Goal: Information Seeking & Learning: Learn about a topic

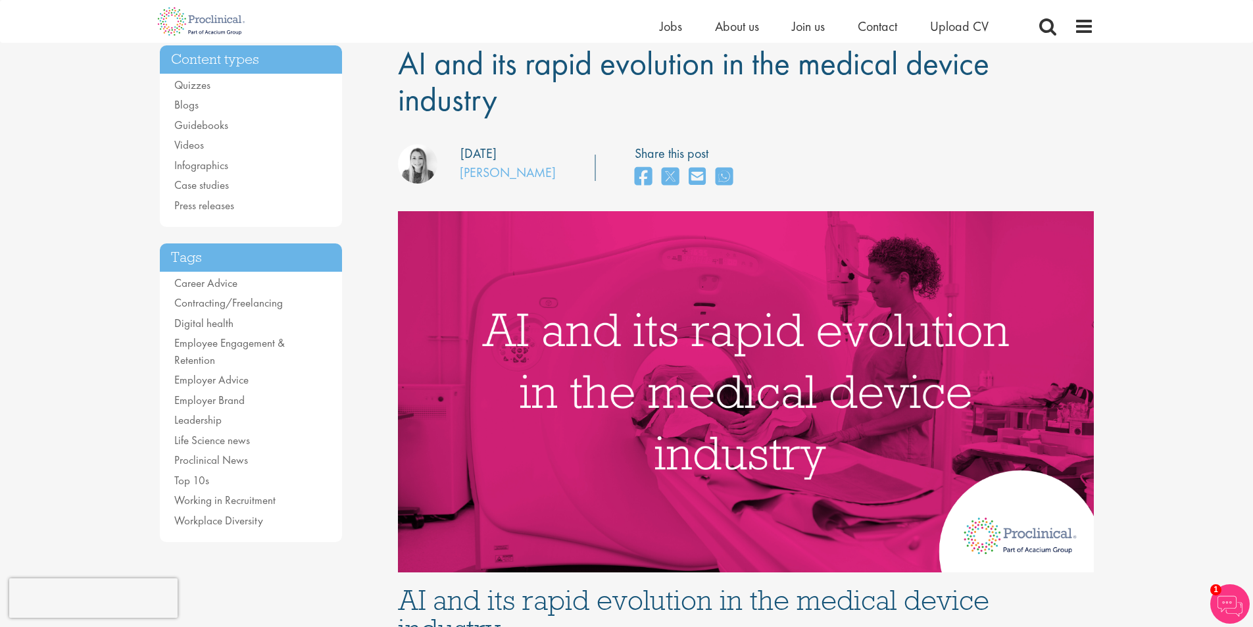
scroll to position [731, 0]
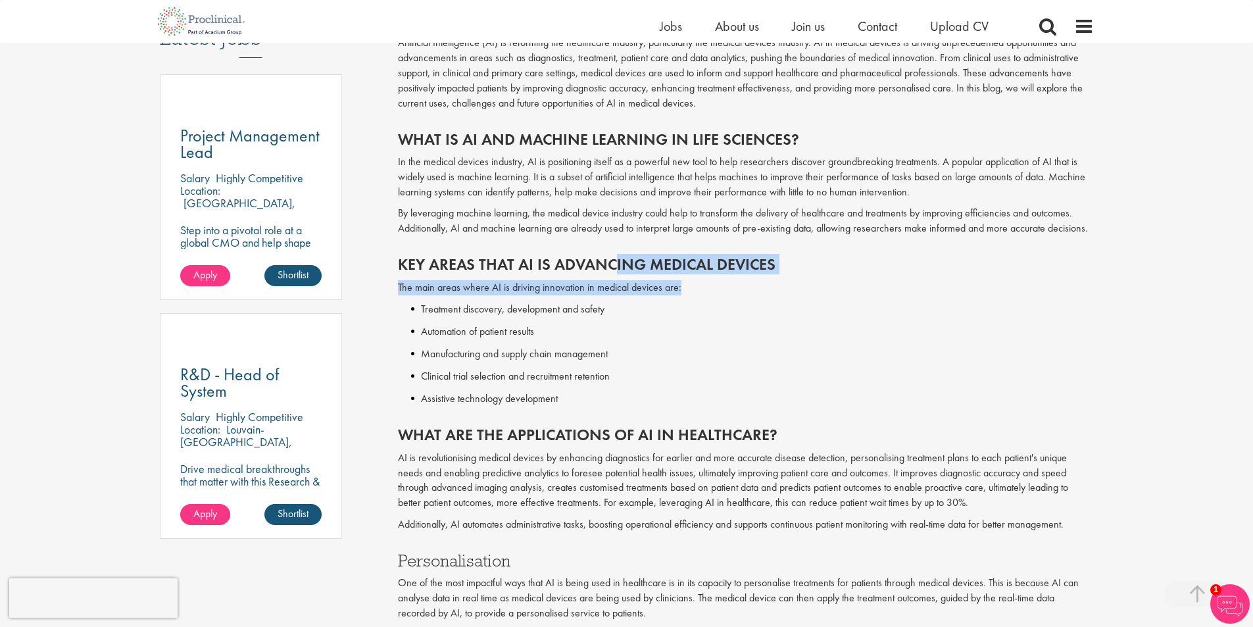
drag, startPoint x: 638, startPoint y: 266, endPoint x: 816, endPoint y: 277, distance: 178.6
click at [816, 277] on div "Key Areas That AI Is Advancing Medical Devices The main areas where AI is drivi…" at bounding box center [746, 328] width 716 height 170
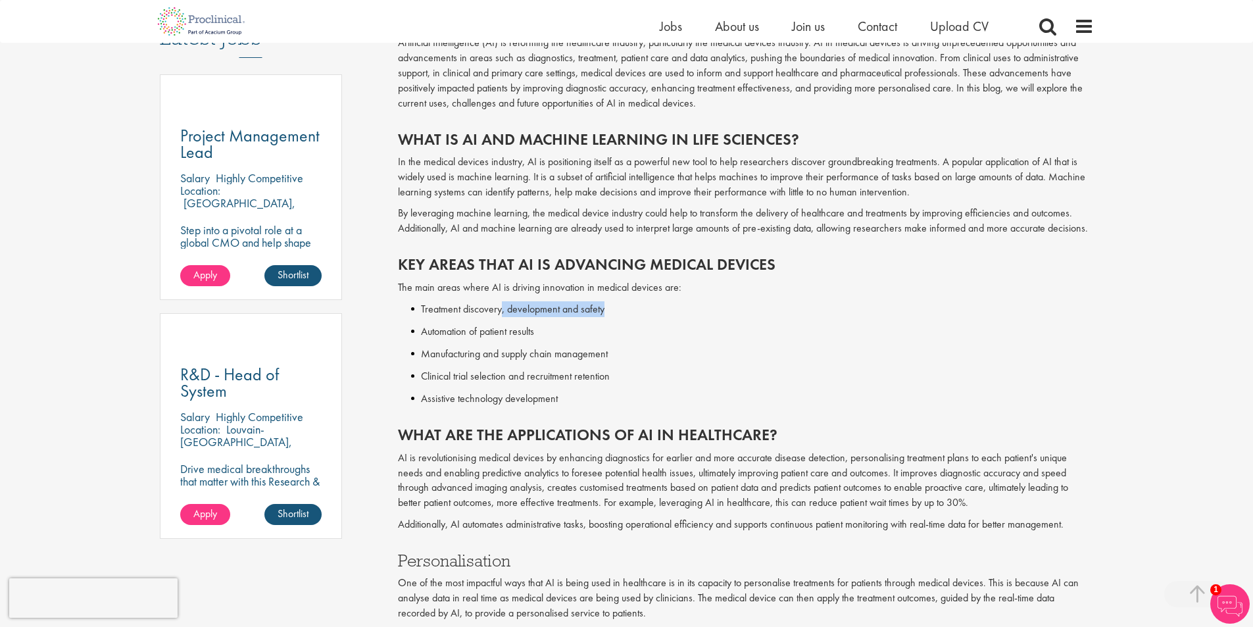
drag, startPoint x: 502, startPoint y: 310, endPoint x: 620, endPoint y: 314, distance: 118.5
click at [620, 314] on li "Treatment discovery, development and safety" at bounding box center [752, 309] width 683 height 16
drag, startPoint x: 458, startPoint y: 328, endPoint x: 551, endPoint y: 334, distance: 93.6
click at [551, 334] on li "Automation of patient results" at bounding box center [752, 332] width 683 height 16
drag, startPoint x: 461, startPoint y: 357, endPoint x: 514, endPoint y: 357, distance: 52.6
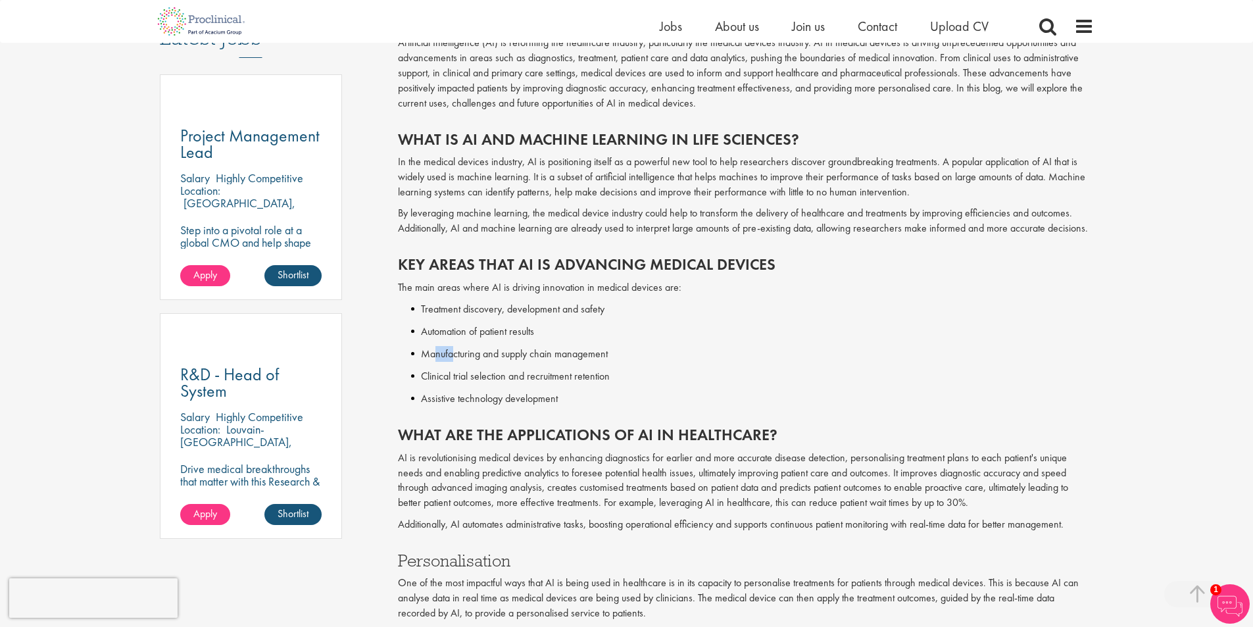
click at [464, 357] on li "Manufacturing and supply chain management" at bounding box center [752, 354] width 683 height 16
drag, startPoint x: 514, startPoint y: 357, endPoint x: 616, endPoint y: 357, distance: 102.6
click at [616, 357] on li "Manufacturing and supply chain management" at bounding box center [752, 354] width 683 height 16
click at [522, 381] on li "Clinical trial selection and recruitment retention" at bounding box center [752, 376] width 683 height 16
click at [604, 385] on div "Key Areas That AI Is Advancing Medical Devices The main areas where AI is drivi…" at bounding box center [746, 328] width 716 height 170
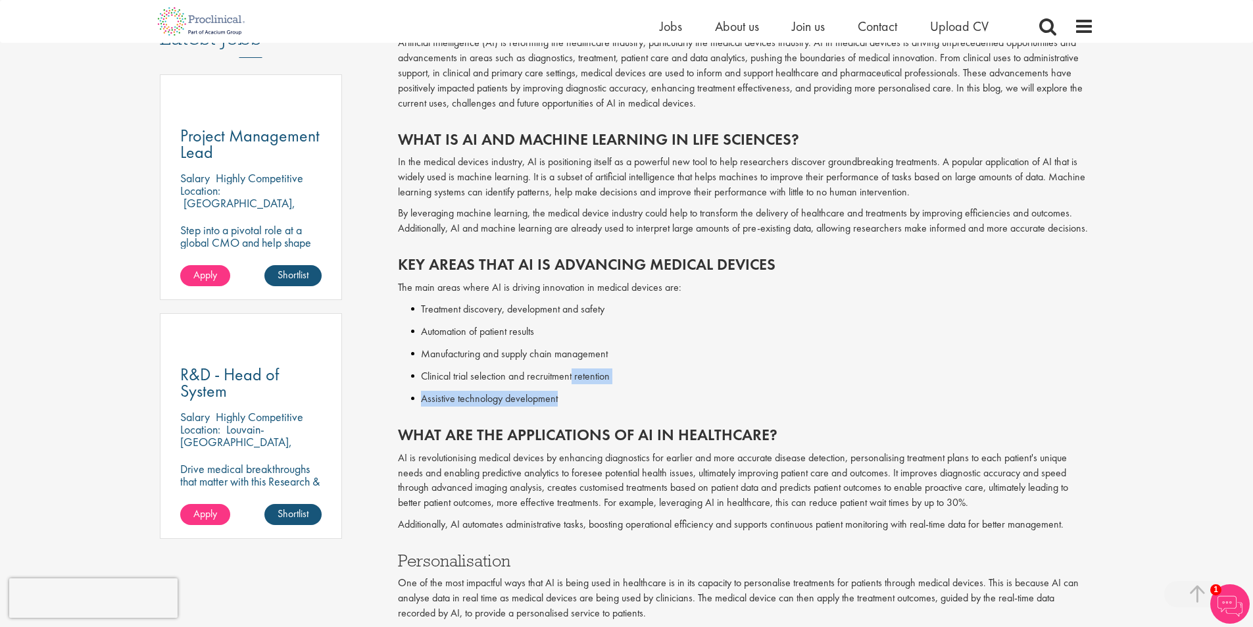
click at [458, 401] on li "Assistive technology development" at bounding box center [752, 399] width 683 height 16
drag, startPoint x: 634, startPoint y: 455, endPoint x: 770, endPoint y: 456, distance: 135.5
click at [768, 456] on p "AI is revolutionising medical devices by enhancing diagnostics for earlier and …" at bounding box center [746, 481] width 696 height 60
click at [776, 457] on p "AI is revolutionising medical devices by enhancing diagnostics for earlier and …" at bounding box center [746, 481] width 696 height 60
click at [828, 459] on p "AI is revolutionising medical devices by enhancing diagnostics for earlier and …" at bounding box center [746, 481] width 696 height 60
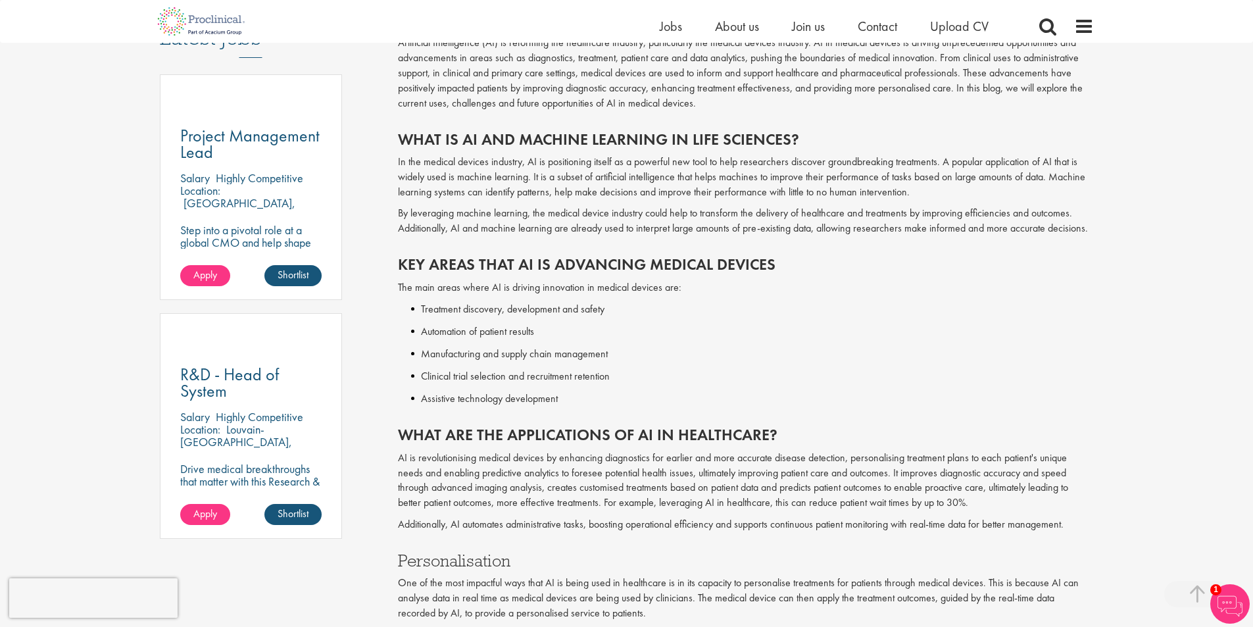
click at [830, 459] on p "AI is revolutionising medical devices by enhancing diagnostics for earlier and …" at bounding box center [746, 481] width 696 height 60
drag, startPoint x: 856, startPoint y: 460, endPoint x: 887, endPoint y: 459, distance: 30.9
click at [884, 459] on p "AI is revolutionising medical devices by enhancing diagnostics for earlier and …" at bounding box center [746, 481] width 696 height 60
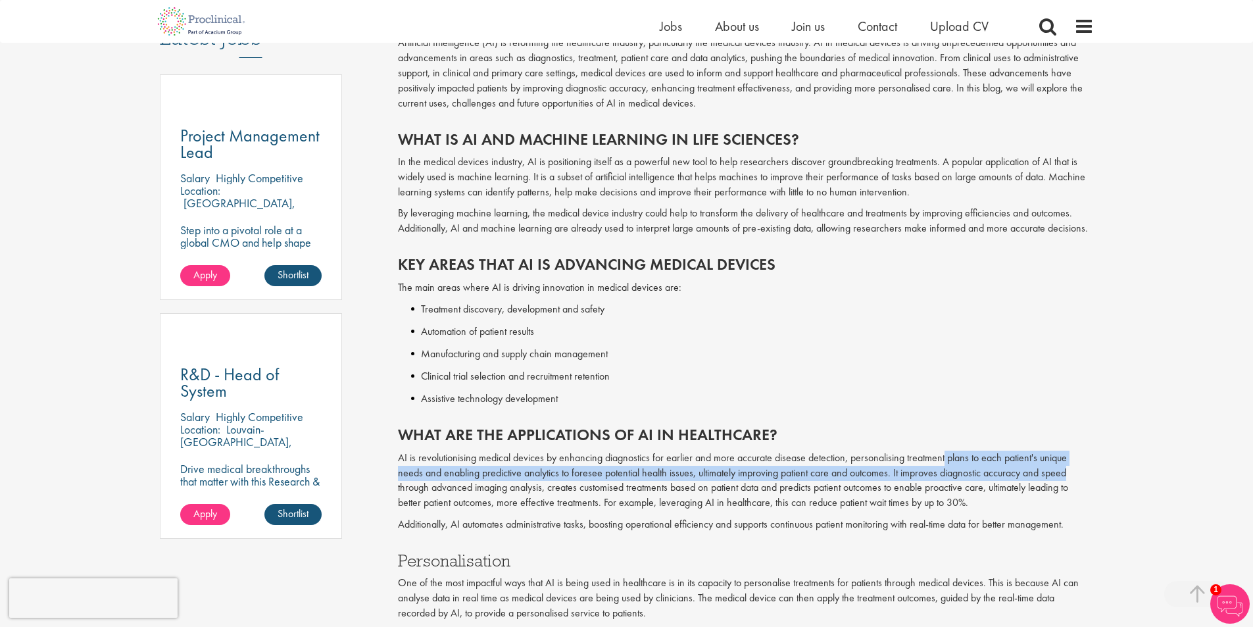
drag, startPoint x: 947, startPoint y: 461, endPoint x: 1098, endPoint y: 466, distance: 150.7
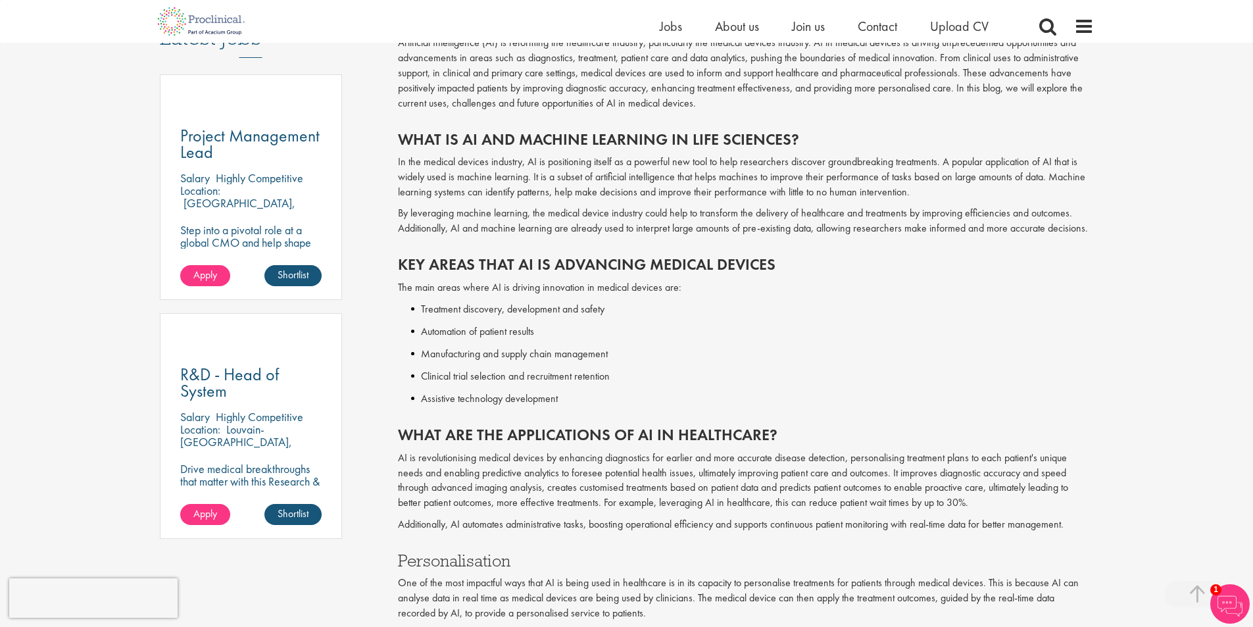
click at [1005, 499] on p "AI is revolutionising medical devices by enhancing diagnostics for earlier and …" at bounding box center [746, 481] width 696 height 60
click at [1045, 479] on p "AI is revolutionising medical devices by enhancing diagnostics for earlier and …" at bounding box center [746, 481] width 696 height 60
click at [1070, 484] on p "AI is revolutionising medical devices by enhancing diagnostics for earlier and …" at bounding box center [746, 481] width 696 height 60
drag, startPoint x: 550, startPoint y: 488, endPoint x: 575, endPoint y: 489, distance: 25.0
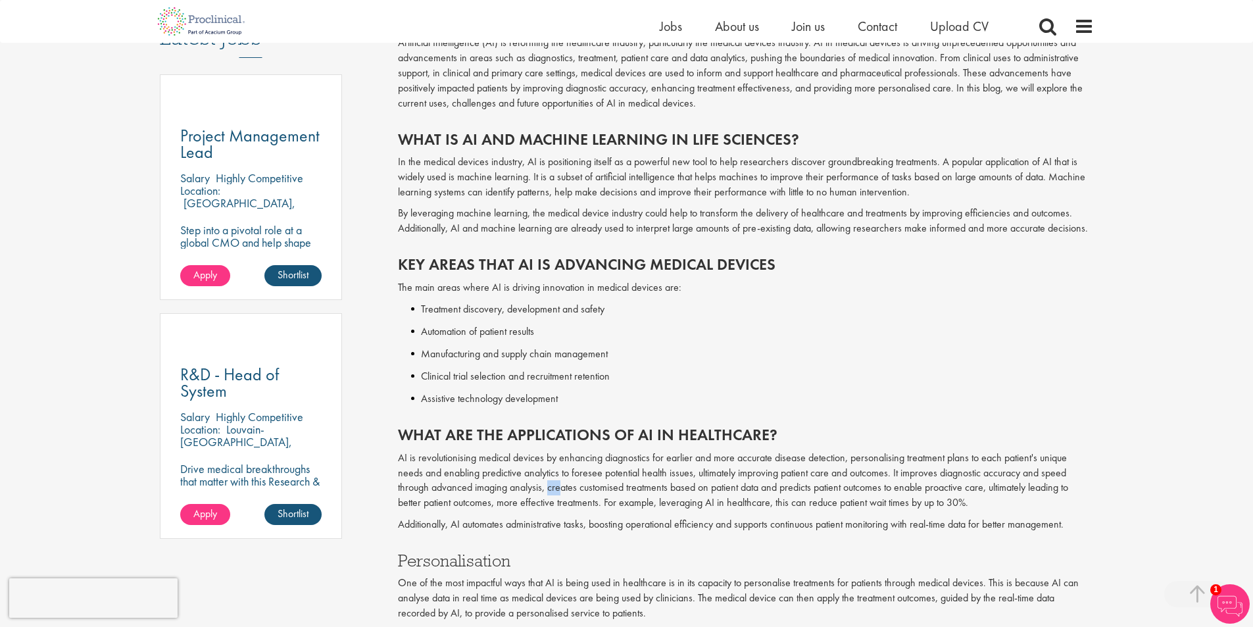
click at [566, 488] on p "AI is revolutionising medical devices by enhancing diagnostics for earlier and …" at bounding box center [746, 481] width 696 height 60
drag, startPoint x: 575, startPoint y: 489, endPoint x: 608, endPoint y: 491, distance: 33.0
click at [607, 491] on p "AI is revolutionising medical devices by enhancing diagnostics for earlier and …" at bounding box center [746, 481] width 696 height 60
drag, startPoint x: 693, startPoint y: 487, endPoint x: 788, endPoint y: 490, distance: 94.8
click at [786, 490] on p "AI is revolutionising medical devices by enhancing diagnostics for earlier and …" at bounding box center [746, 481] width 696 height 60
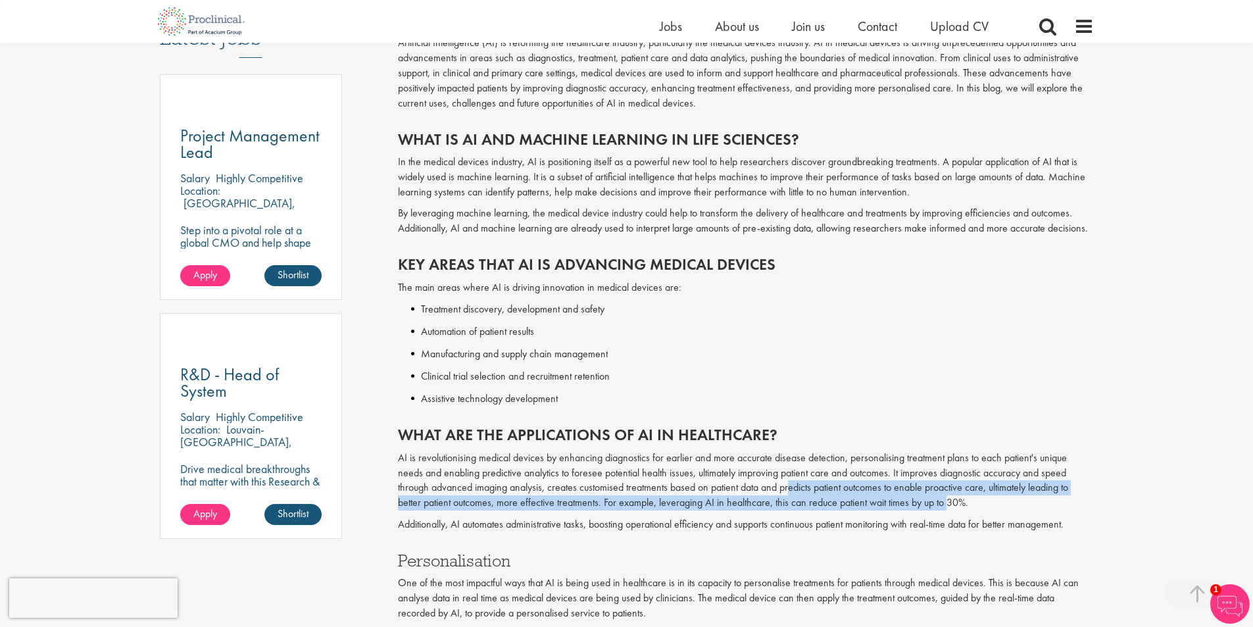
drag, startPoint x: 803, startPoint y: 490, endPoint x: 966, endPoint y: 496, distance: 162.6
click at [960, 496] on p "AI is revolutionising medical devices by enhancing diagnostics for earlier and …" at bounding box center [746, 481] width 696 height 60
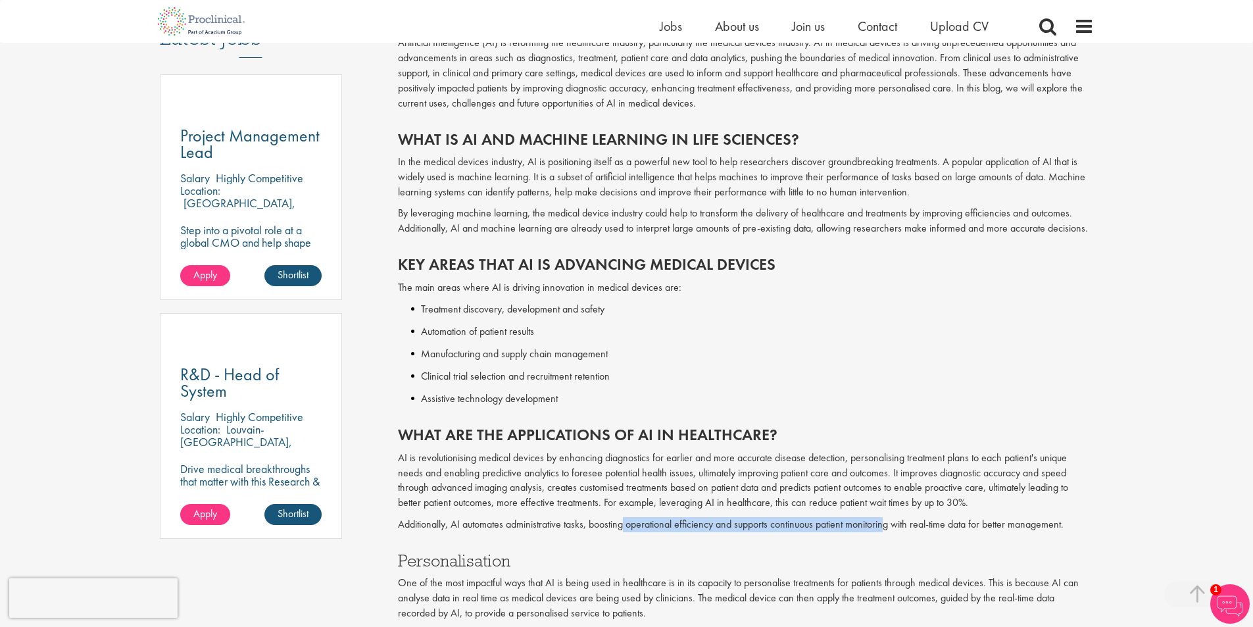
drag, startPoint x: 626, startPoint y: 516, endPoint x: 978, endPoint y: 525, distance: 352.1
click at [936, 527] on div "What are the applications of AI in healthcare? AI is revolutionising medical de…" at bounding box center [746, 476] width 716 height 126
drag, startPoint x: 978, startPoint y: 525, endPoint x: 995, endPoint y: 523, distance: 16.6
click at [990, 524] on p "Additionally, AI automates administrative tasks, boosting operational efficienc…" at bounding box center [746, 524] width 696 height 15
click at [995, 523] on p "Additionally, AI automates administrative tasks, boosting operational efficienc…" at bounding box center [746, 524] width 696 height 15
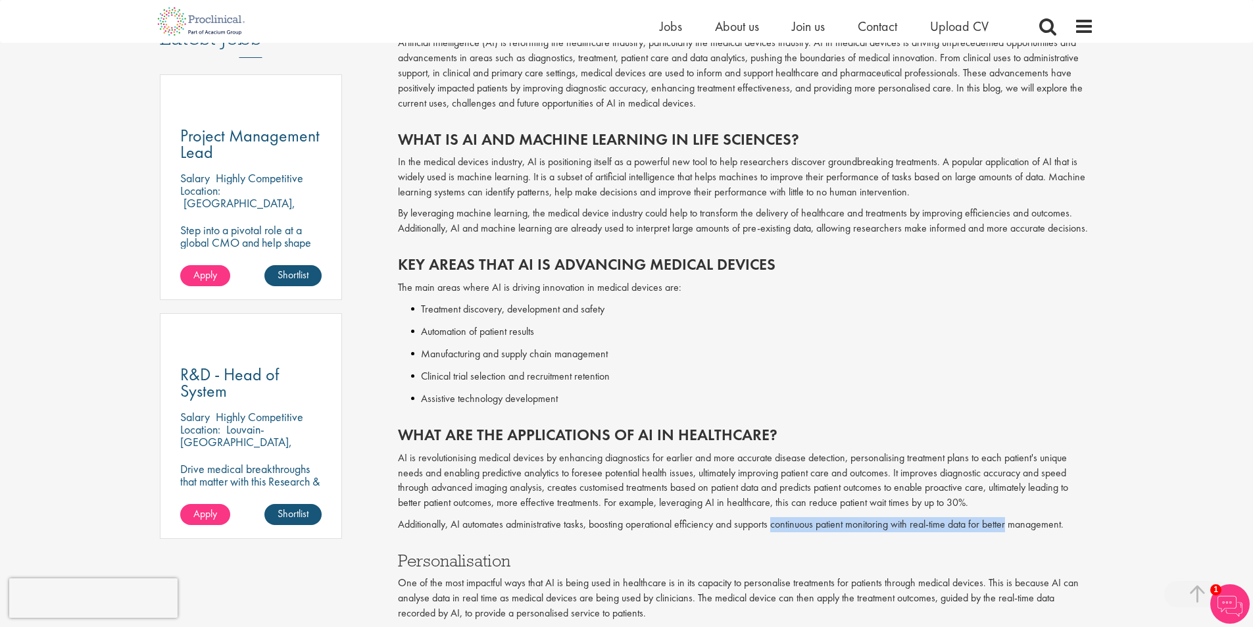
drag, startPoint x: 995, startPoint y: 523, endPoint x: 810, endPoint y: 517, distance: 185.0
click at [810, 517] on p "Additionally, AI automates administrative tasks, boosting operational efficienc…" at bounding box center [746, 524] width 696 height 15
click at [747, 518] on p "Additionally, AI automates administrative tasks, boosting operational efficienc…" at bounding box center [746, 524] width 696 height 15
click at [735, 523] on p "Additionally, AI automates administrative tasks, boosting operational efficienc…" at bounding box center [746, 524] width 696 height 15
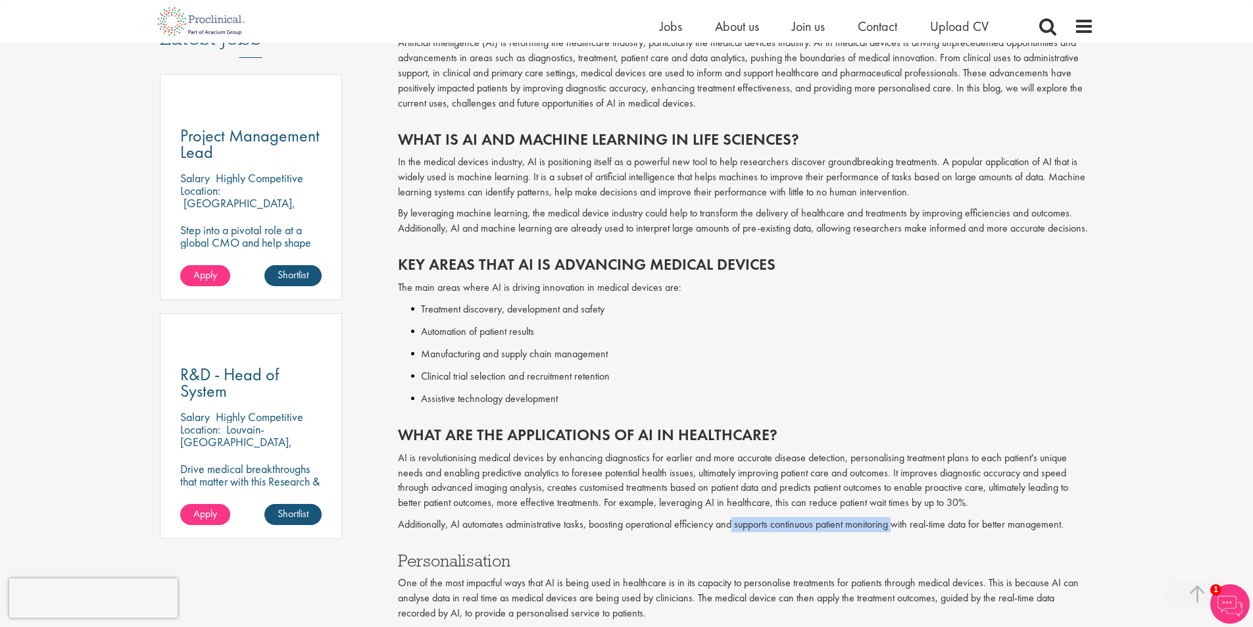
drag, startPoint x: 786, startPoint y: 525, endPoint x: 898, endPoint y: 523, distance: 111.9
click at [898, 523] on p "Additionally, AI automates administrative tasks, boosting operational efficienc…" at bounding box center [746, 524] width 696 height 15
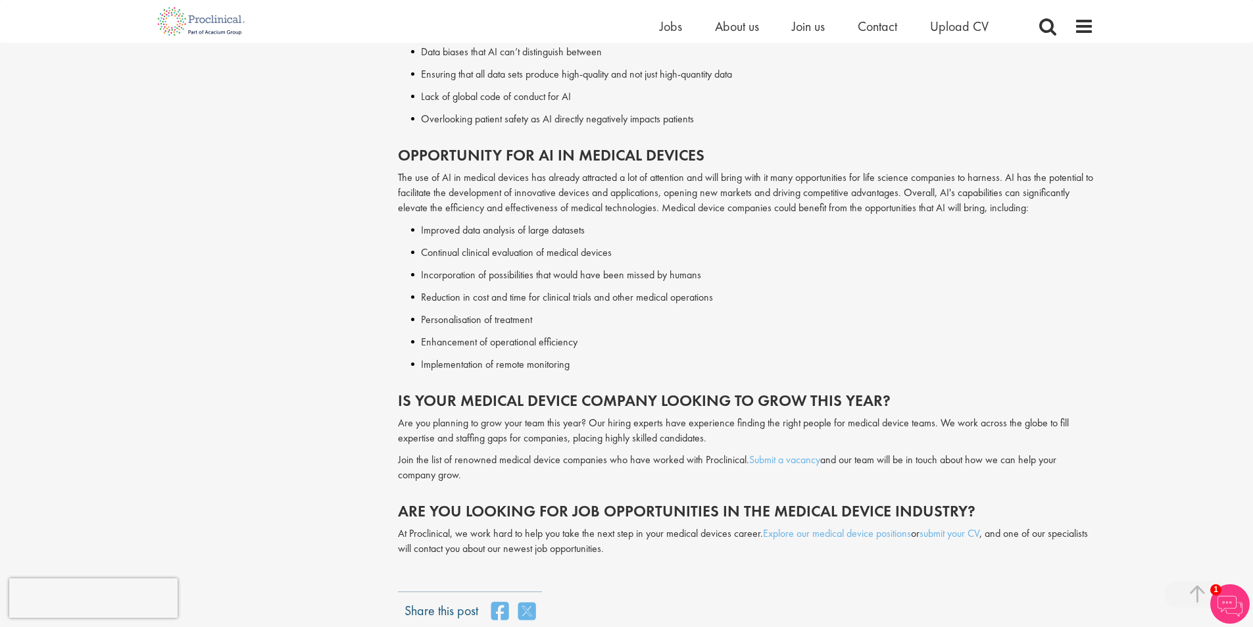
scroll to position [116, 0]
